Goal: Book appointment/travel/reservation

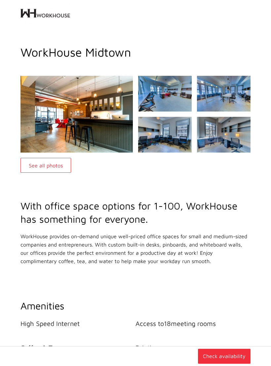
click at [40, 164] on button "See all photos" at bounding box center [46, 165] width 51 height 15
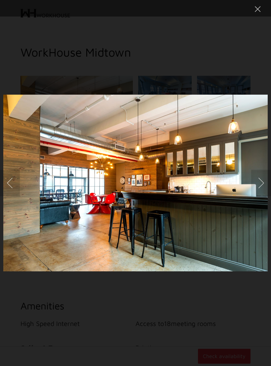
click at [263, 181] on button "Next image" at bounding box center [261, 183] width 20 height 26
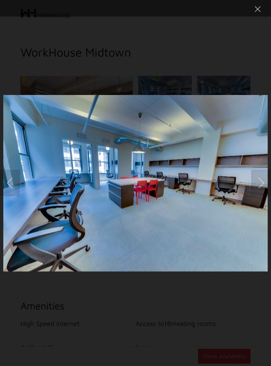
click at [268, 180] on button "Next image" at bounding box center [261, 183] width 20 height 26
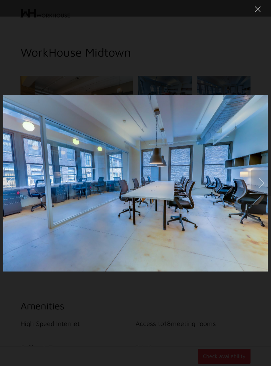
click at [267, 180] on button "Next image" at bounding box center [261, 183] width 20 height 26
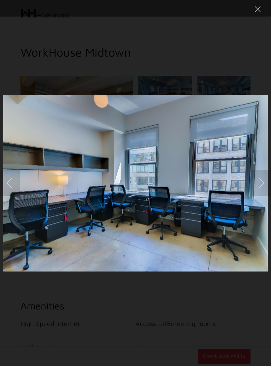
click at [264, 182] on button "Next image" at bounding box center [261, 183] width 20 height 26
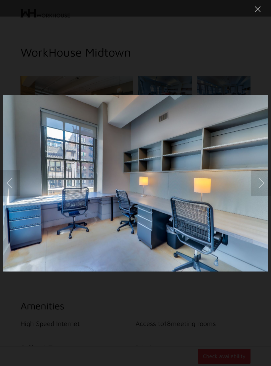
click at [263, 180] on button "Next image" at bounding box center [261, 183] width 20 height 26
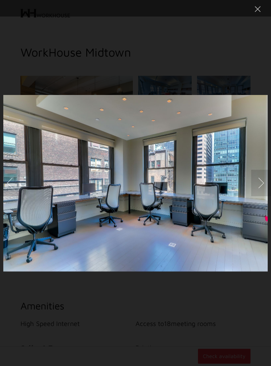
click at [264, 182] on button "Next image" at bounding box center [261, 183] width 20 height 26
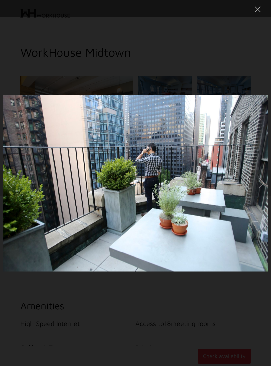
click at [266, 181] on button "Next image" at bounding box center [261, 183] width 20 height 26
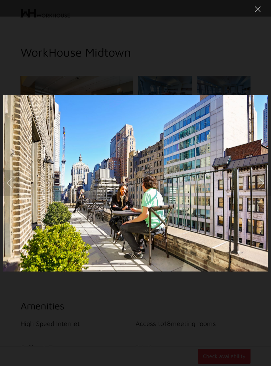
click at [268, 181] on button "Next image" at bounding box center [261, 183] width 20 height 26
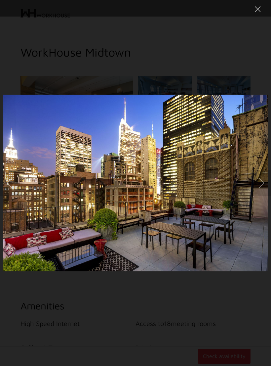
click at [267, 181] on button "Next image" at bounding box center [261, 183] width 20 height 26
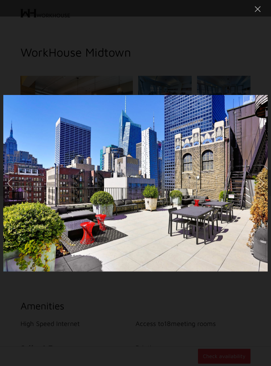
click at [266, 183] on button "Next image" at bounding box center [261, 183] width 20 height 26
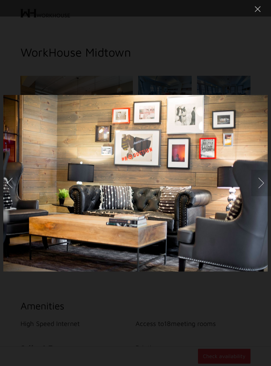
click at [267, 183] on button "Next image" at bounding box center [261, 183] width 20 height 26
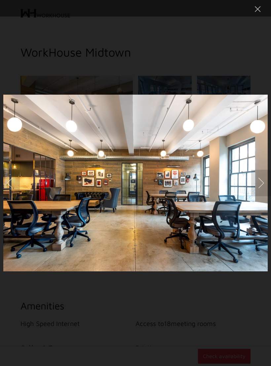
click at [268, 181] on button "Next image" at bounding box center [261, 183] width 20 height 26
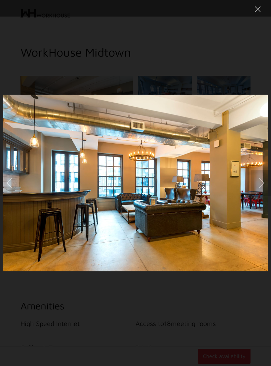
click at [267, 182] on button "Next image" at bounding box center [261, 183] width 20 height 26
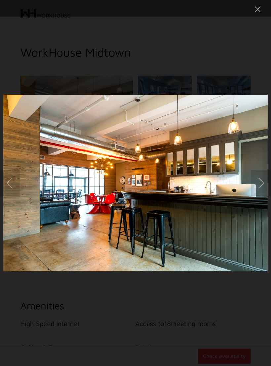
click at [263, 183] on button "Next image" at bounding box center [261, 183] width 20 height 26
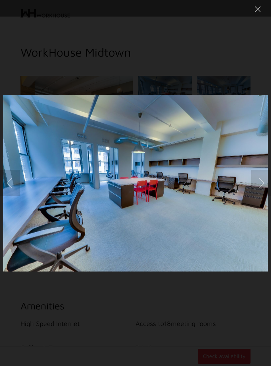
click at [260, 9] on button "Close lightbox" at bounding box center [257, 9] width 13 height 12
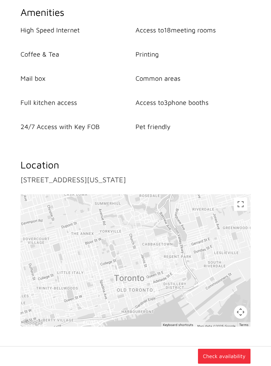
scroll to position [305, 0]
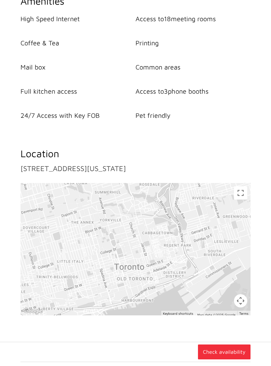
click at [229, 354] on button "Check availability" at bounding box center [224, 351] width 53 height 15
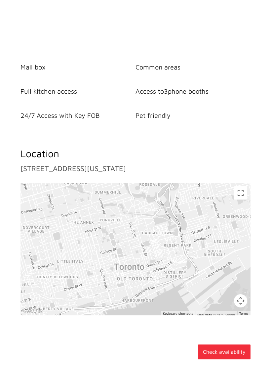
click at [228, 352] on button "Check availability" at bounding box center [224, 351] width 53 height 15
click at [229, 354] on button "Check availability" at bounding box center [224, 351] width 53 height 15
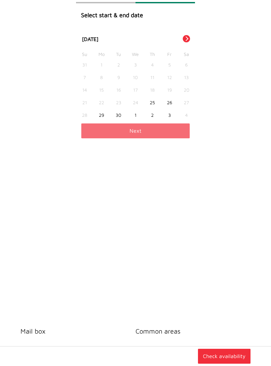
scroll to position [38, 0]
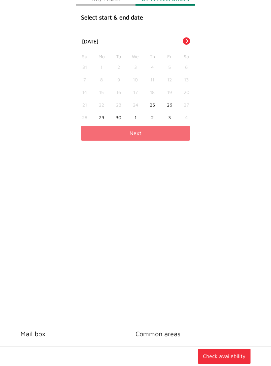
click at [192, 39] on div "[DATE]" at bounding box center [135, 42] width 119 height 8
click at [187, 40] on button "Next Month" at bounding box center [186, 40] width 7 height 7
click at [135, 91] on div "15" at bounding box center [135, 92] width 17 height 13
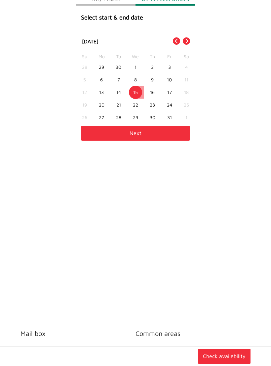
click at [229, 354] on button "Check availability" at bounding box center [224, 356] width 53 height 15
click at [231, 354] on button "Check availability" at bounding box center [224, 356] width 53 height 15
click at [98, 133] on button "Next" at bounding box center [135, 133] width 109 height 15
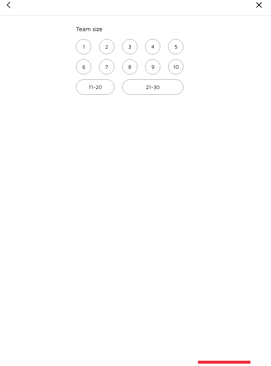
scroll to position [0, 0]
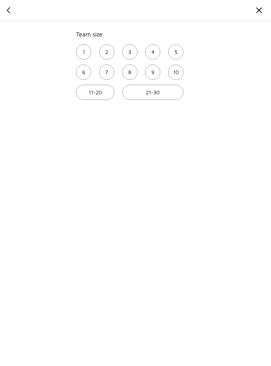
click at [107, 51] on span "2" at bounding box center [106, 52] width 3 height 8
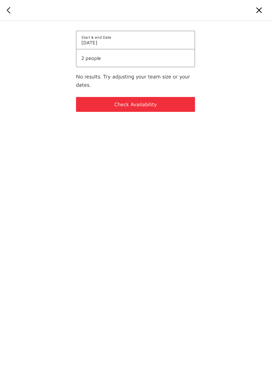
click at [88, 57] on span "2 people" at bounding box center [135, 58] width 109 height 6
click at [90, 56] on span "2 people" at bounding box center [135, 58] width 109 height 6
click at [97, 59] on span "2 people" at bounding box center [135, 58] width 109 height 6
click at [94, 55] on span "2 people" at bounding box center [135, 58] width 109 height 6
click at [92, 60] on span "2 people" at bounding box center [135, 58] width 109 height 6
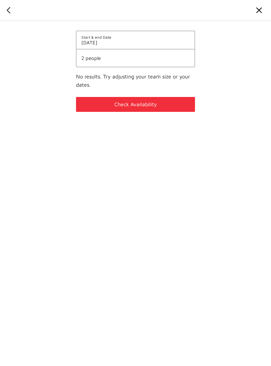
click at [261, 8] on img at bounding box center [259, 10] width 11 height 11
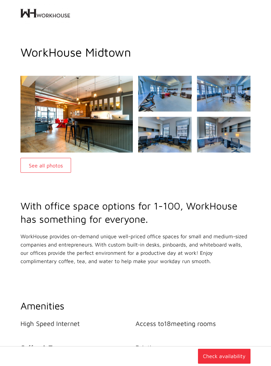
click at [10, 157] on div "See all photos" at bounding box center [135, 124] width 271 height 97
